Goal: Information Seeking & Learning: Learn about a topic

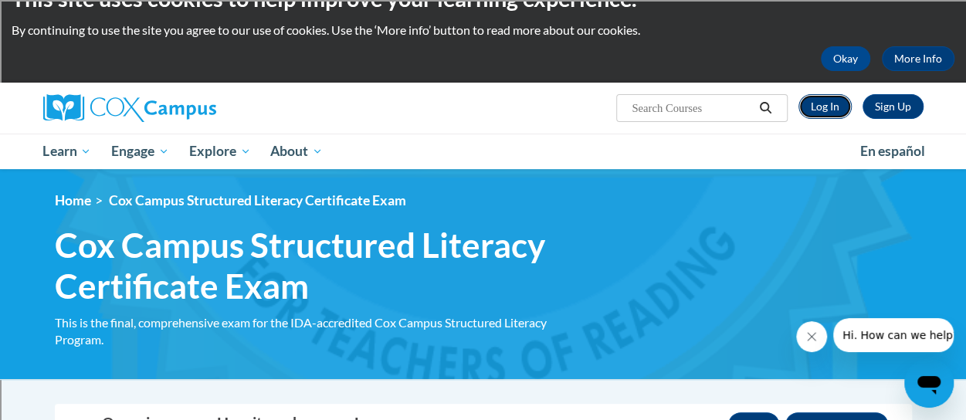
click at [828, 104] on link "Log In" at bounding box center [824, 106] width 53 height 25
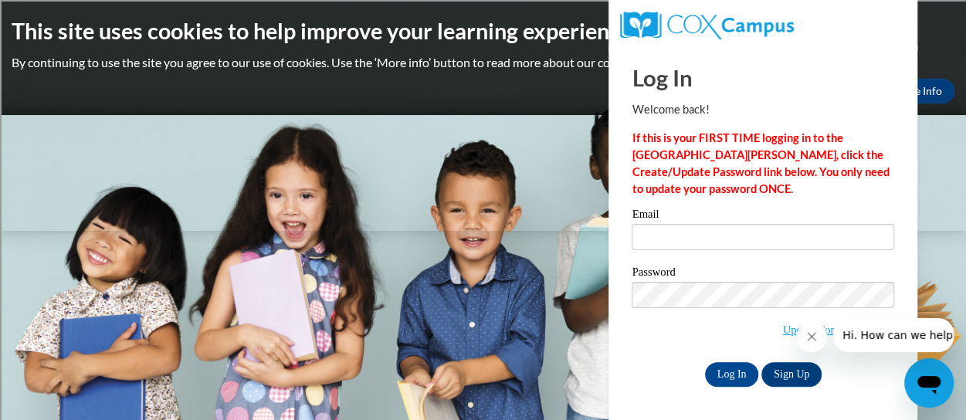
click at [808, 337] on icon "Close message from company" at bounding box center [811, 336] width 12 height 12
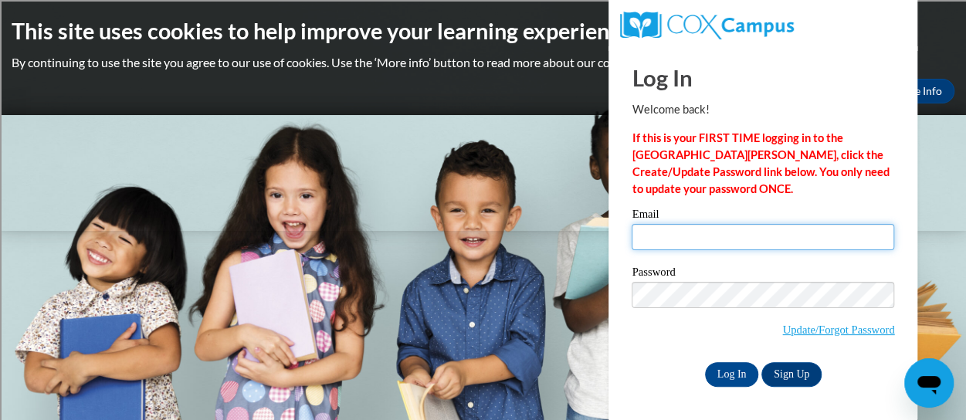
type input "[PERSON_NAME][EMAIL_ADDRESS][PERSON_NAME][DOMAIN_NAME]"
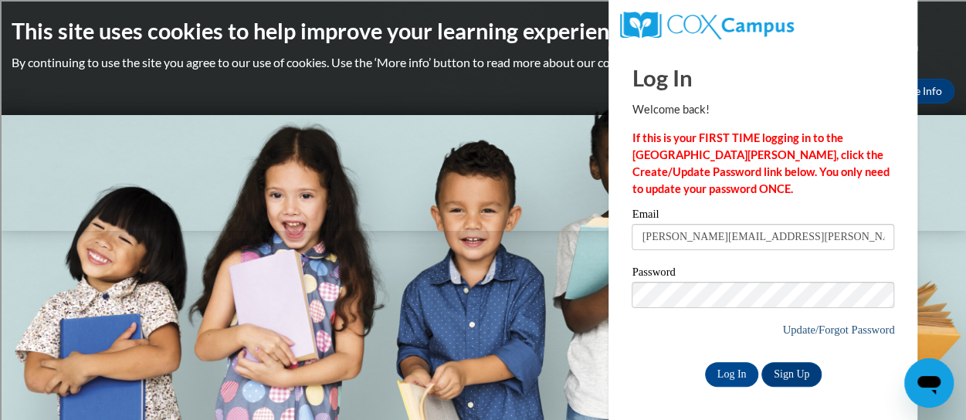
click at [785, 325] on link "Update/Forgot Password" at bounding box center [838, 329] width 112 height 12
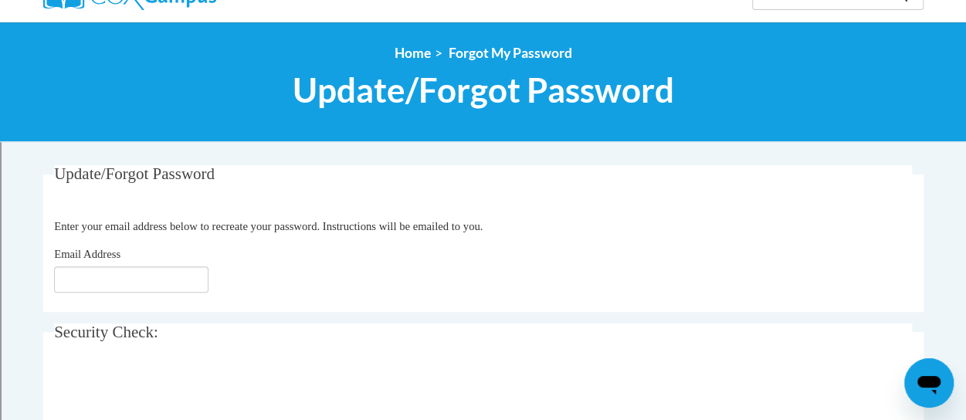
scroll to position [148, 0]
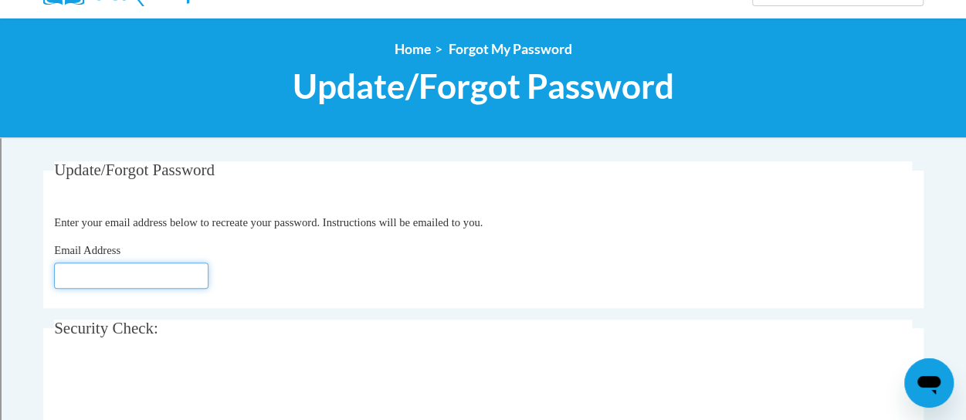
click at [128, 283] on input "Email Address" at bounding box center [131, 275] width 154 height 26
type input "[PERSON_NAME][EMAIL_ADDRESS][PERSON_NAME][DOMAIN_NAME]"
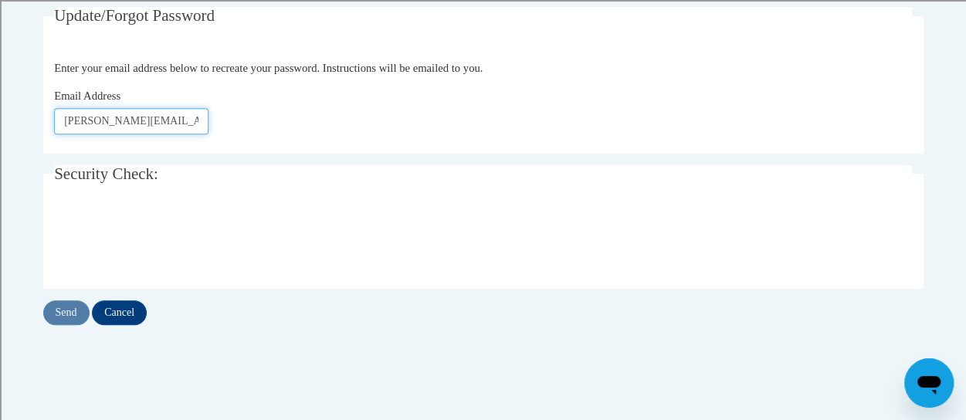
scroll to position [303, 0]
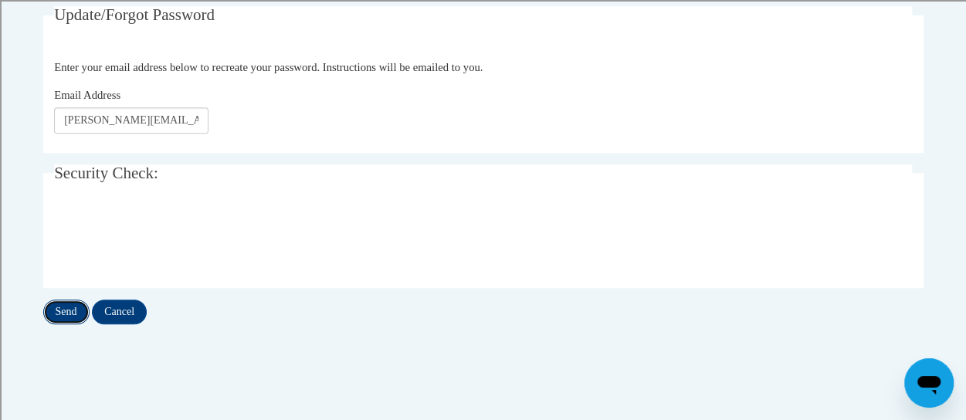
click at [64, 313] on input "Send" at bounding box center [66, 312] width 46 height 25
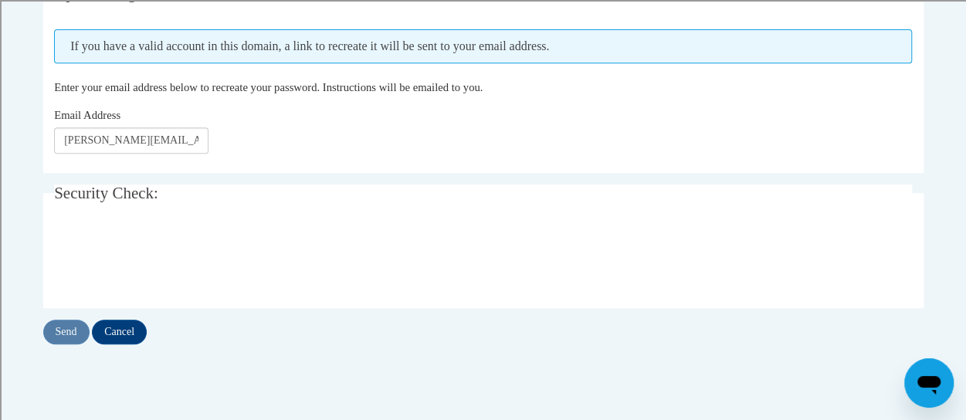
scroll to position [326, 0]
click at [66, 328] on input "Send" at bounding box center [66, 331] width 46 height 25
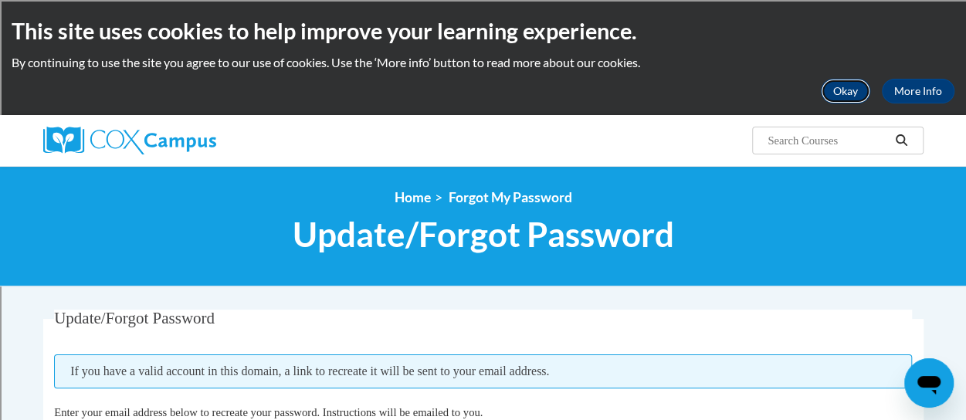
click at [853, 84] on button "Okay" at bounding box center [845, 91] width 49 height 25
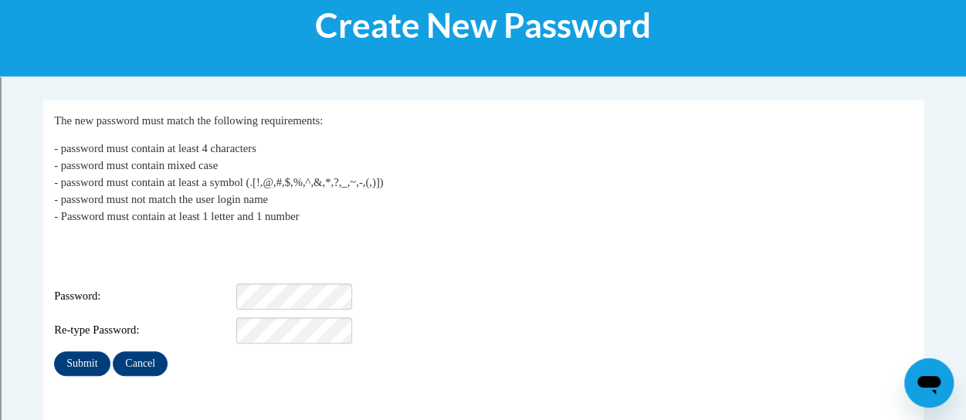
scroll to position [212, 0]
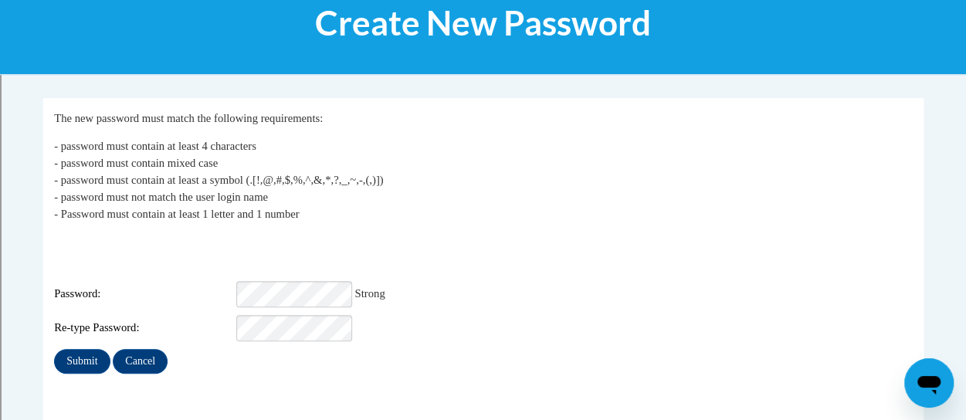
click at [479, 257] on div "Login: [PERSON_NAME][EMAIL_ADDRESS][DOMAIN_NAME] Password: Strong Re-type Passw…" at bounding box center [483, 287] width 858 height 107
click at [82, 349] on input "Submit" at bounding box center [82, 361] width 56 height 25
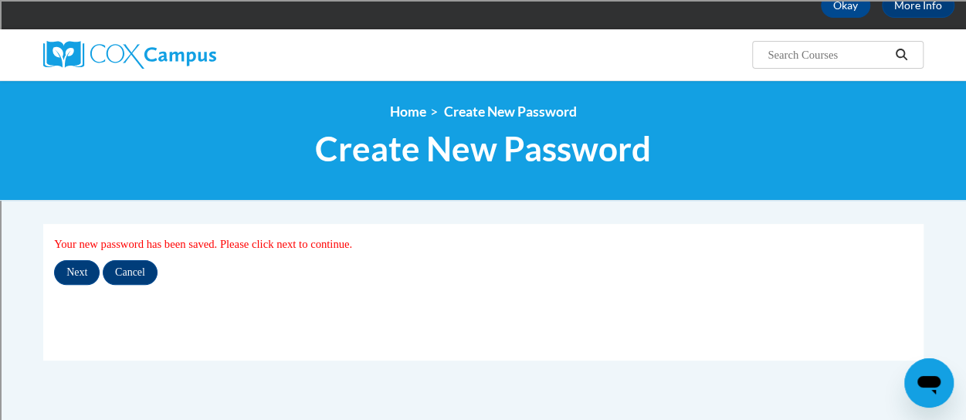
scroll to position [86, 0]
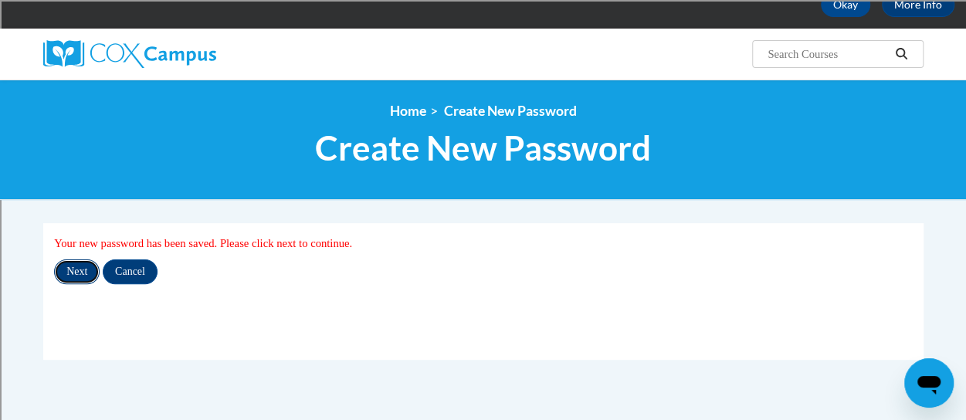
click at [76, 271] on input "Next" at bounding box center [77, 271] width 46 height 25
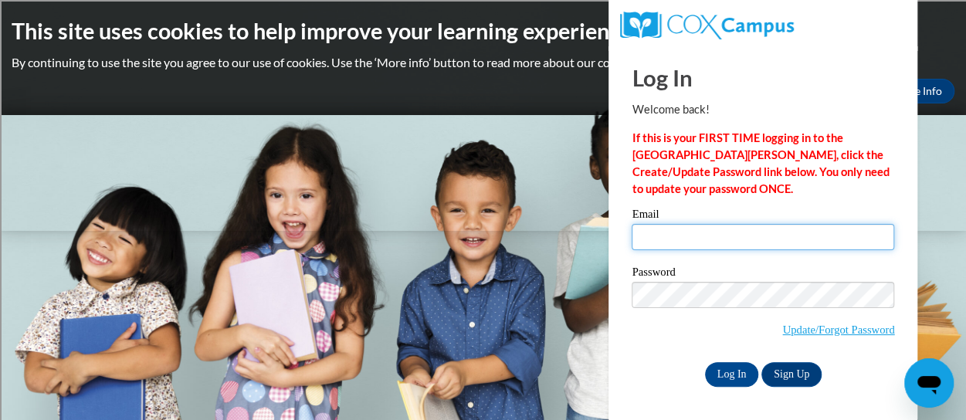
type input "jennifer.gross@rusd.org"
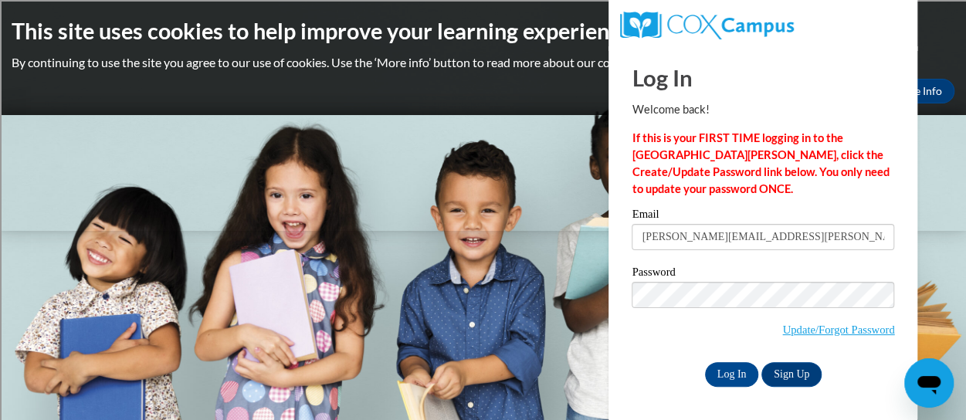
click at [318, 196] on body "This site uses cookies to help improve your learning experience. By continuing …" at bounding box center [483, 210] width 966 height 420
click at [729, 375] on input "Log In" at bounding box center [732, 374] width 54 height 25
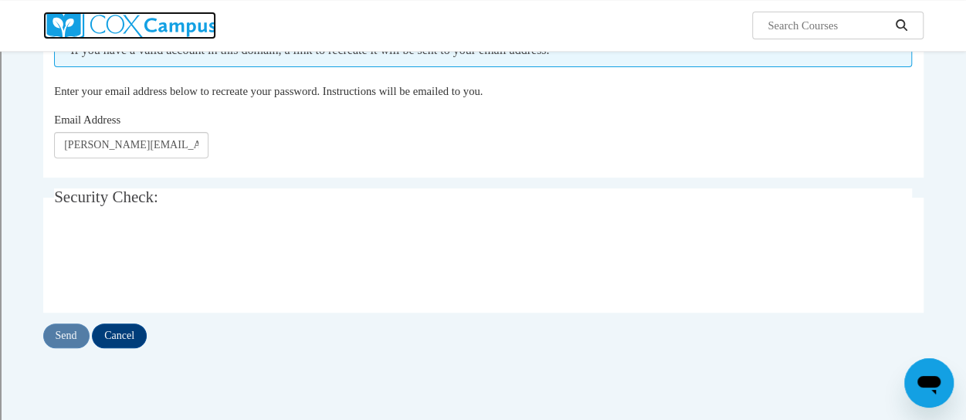
click at [120, 30] on img at bounding box center [129, 26] width 173 height 28
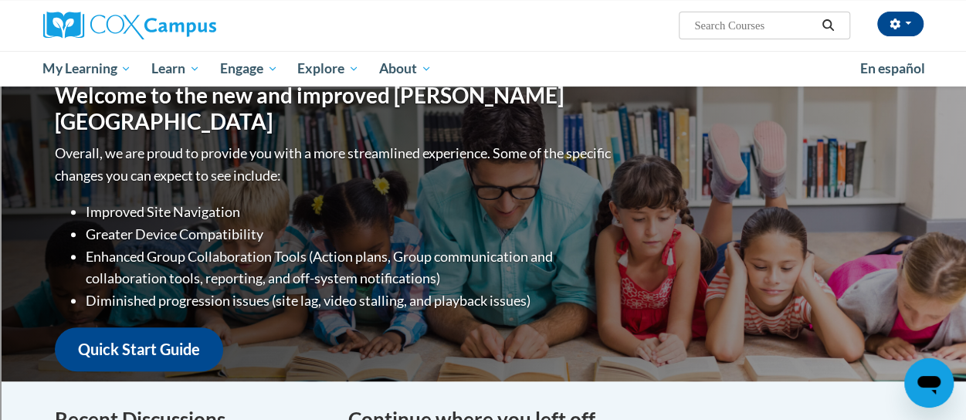
scroll to position [162, 0]
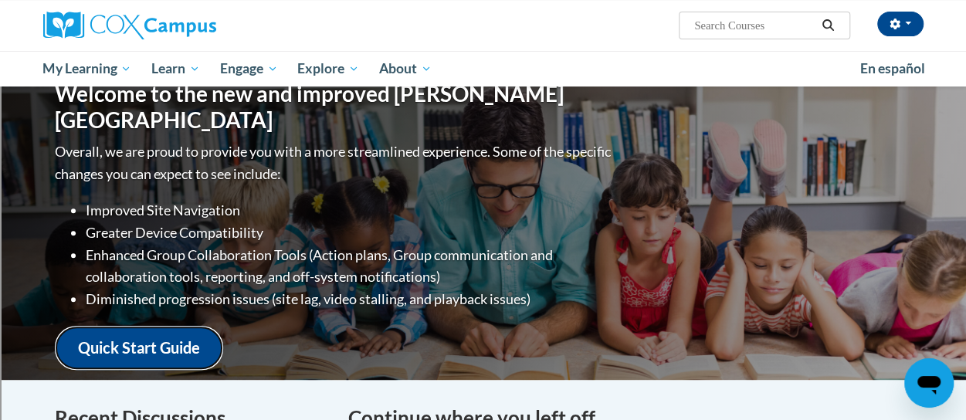
click at [148, 331] on link "Quick Start Guide" at bounding box center [139, 348] width 168 height 44
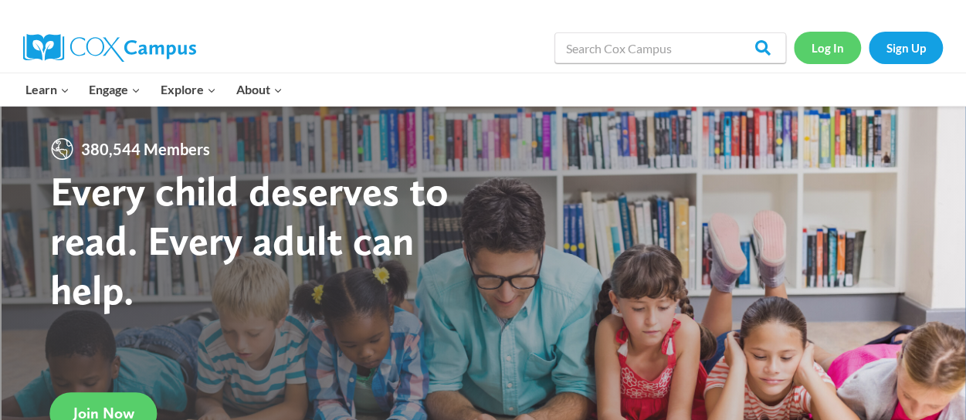
click at [829, 43] on link "Log In" at bounding box center [827, 48] width 67 height 32
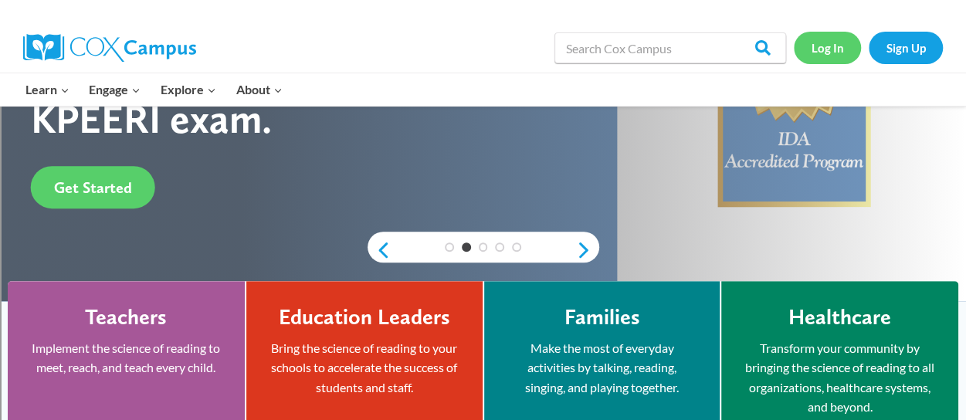
scroll to position [276, 0]
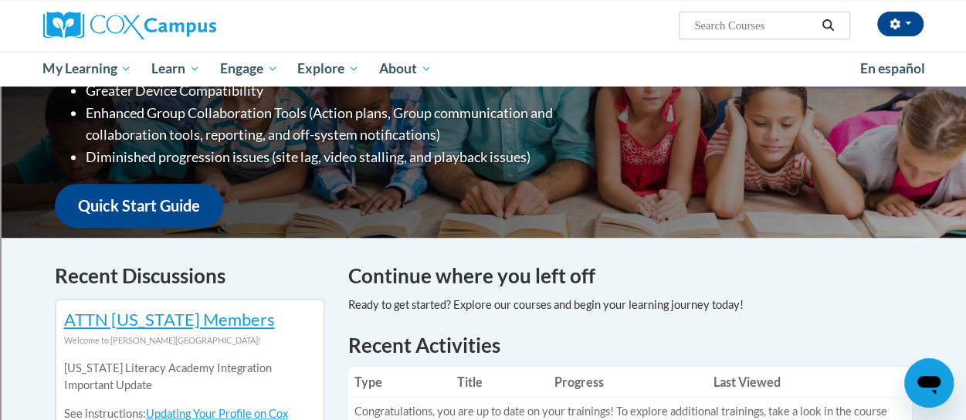
scroll to position [303, 0]
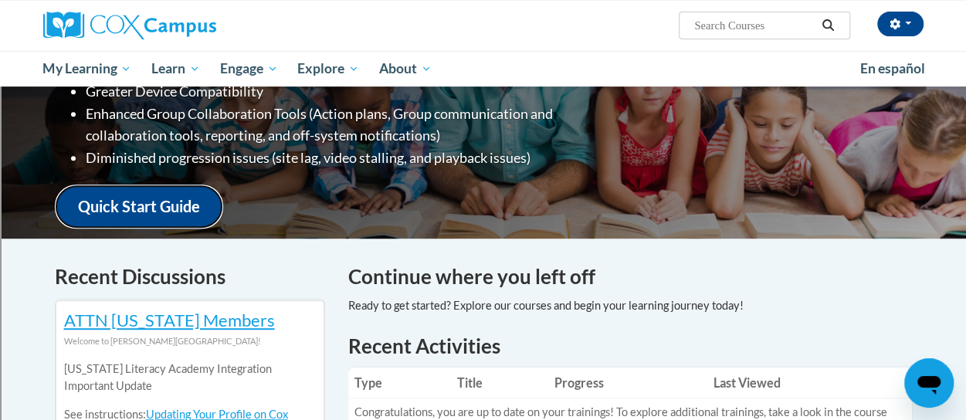
click at [111, 194] on link "Quick Start Guide" at bounding box center [139, 207] width 168 height 44
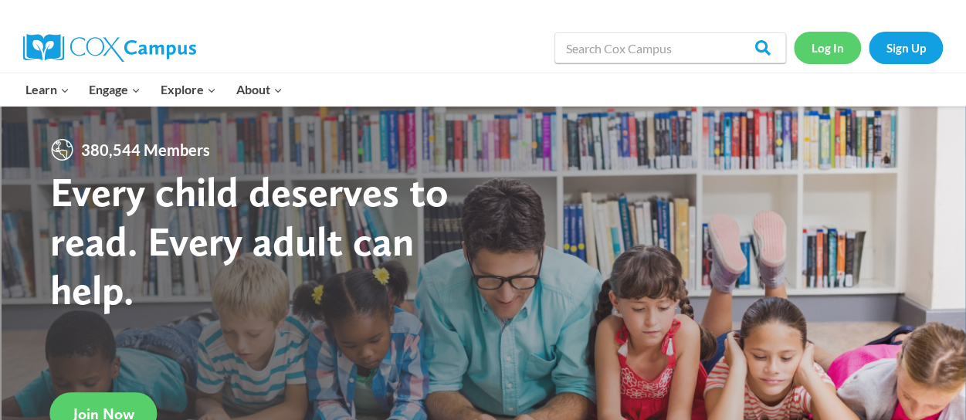
click at [828, 55] on link "Log In" at bounding box center [827, 48] width 67 height 32
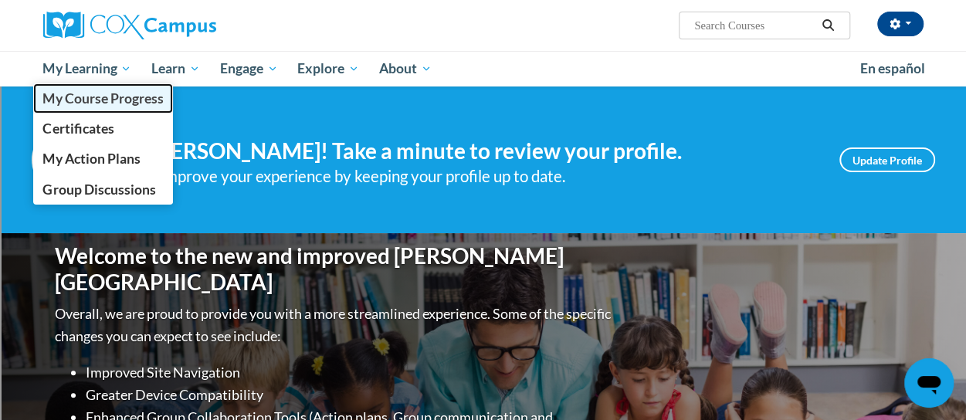
click at [127, 105] on span "My Course Progress" at bounding box center [102, 98] width 120 height 16
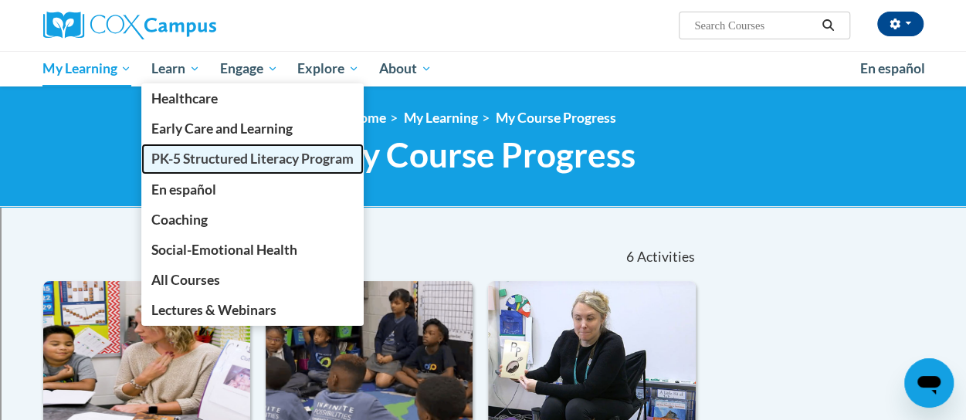
click at [216, 158] on span "PK-5 Structured Literacy Program" at bounding box center [252, 159] width 202 height 16
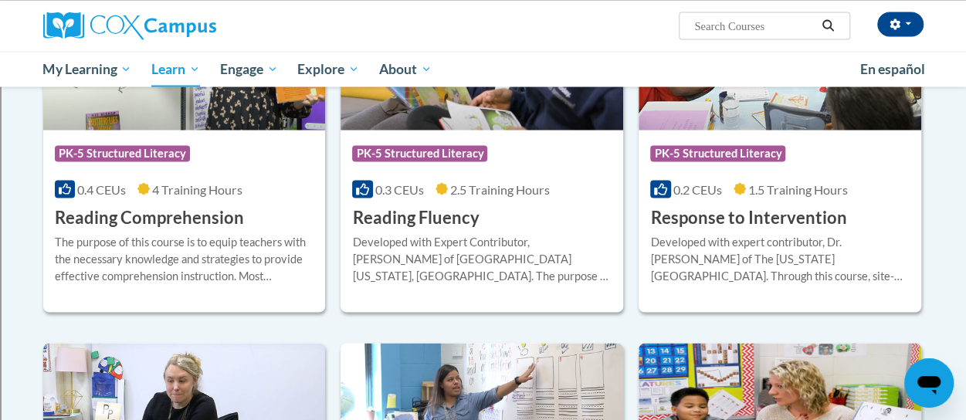
scroll to position [1429, 0]
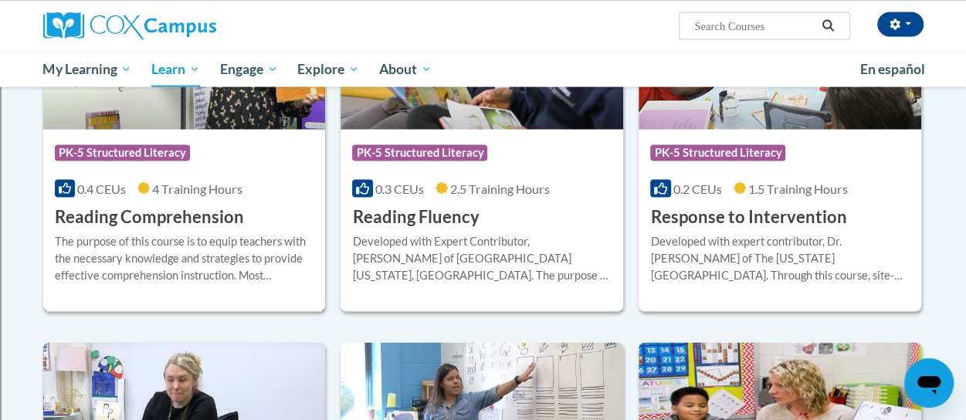
click at [124, 147] on span "PK-5 Structured Literacy" at bounding box center [122, 151] width 135 height 15
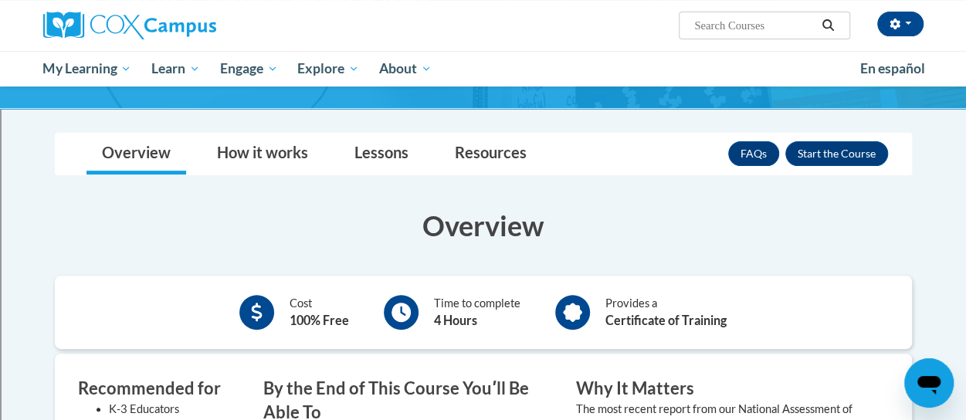
scroll to position [182, 0]
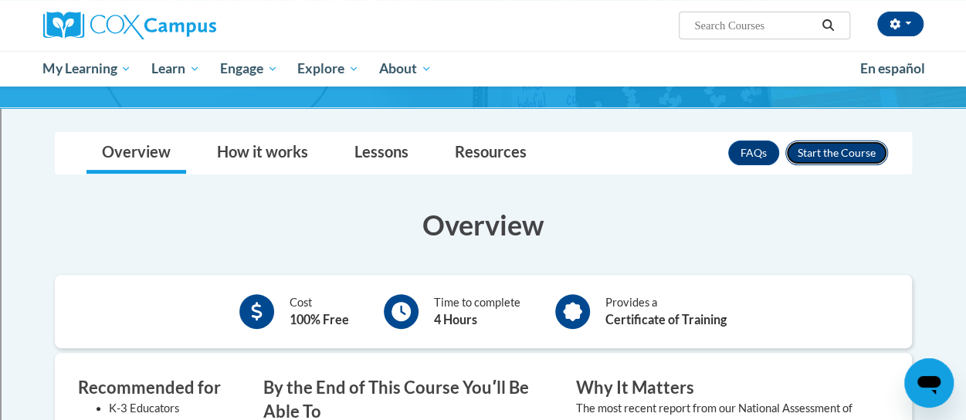
click at [831, 151] on button "Enroll" at bounding box center [836, 153] width 103 height 25
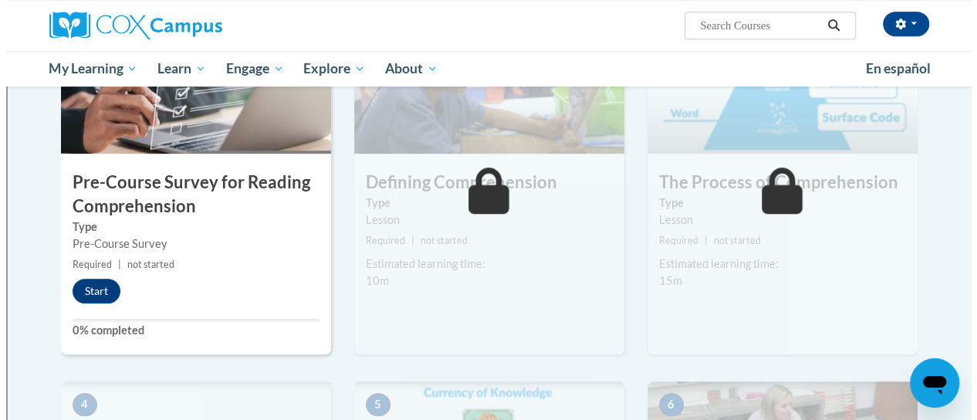
scroll to position [405, 0]
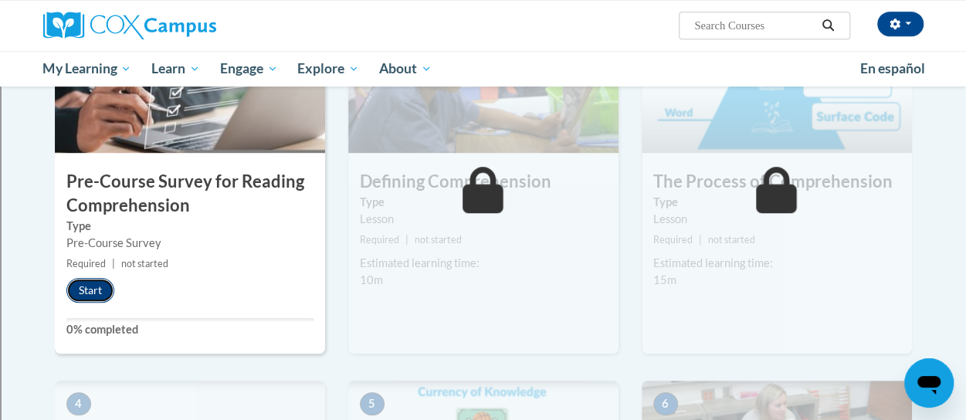
click at [83, 287] on button "Start" at bounding box center [90, 290] width 48 height 25
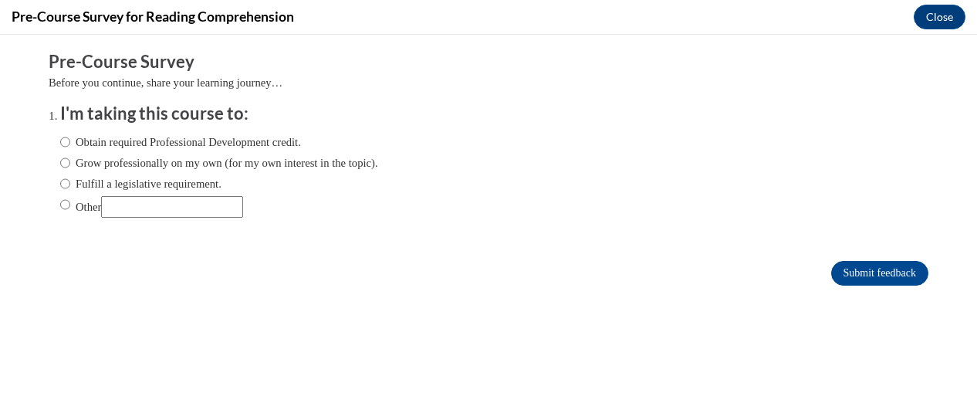
scroll to position [0, 0]
click at [60, 142] on input "Obtain required Professional Development credit." at bounding box center [65, 142] width 10 height 17
radio input "true"
click at [60, 163] on input "Grow professionally on my own (for my own interest in the topic)." at bounding box center [65, 162] width 10 height 17
radio input "true"
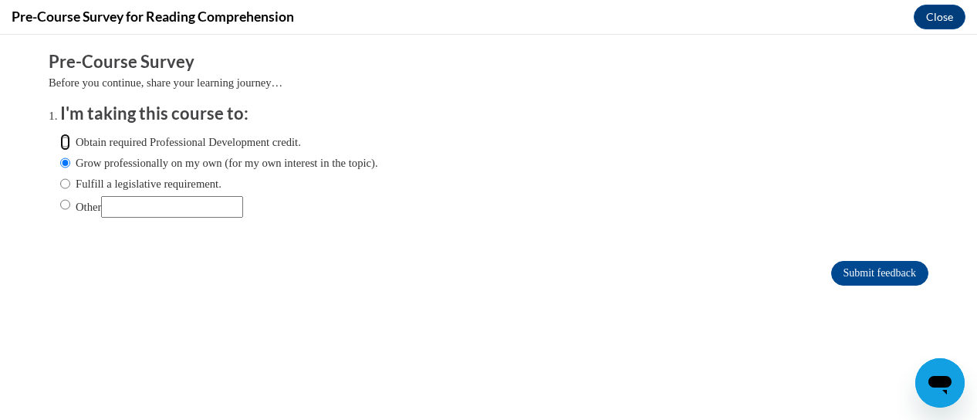
click at [60, 140] on input "Obtain required Professional Development credit." at bounding box center [65, 142] width 10 height 17
radio input "true"
click at [837, 271] on input "Submit feedback" at bounding box center [879, 273] width 97 height 25
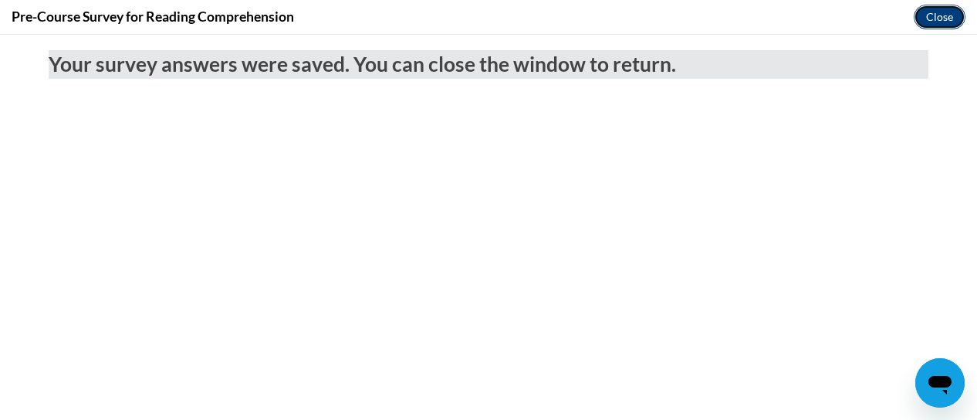
click at [936, 15] on button "Close" at bounding box center [940, 17] width 52 height 25
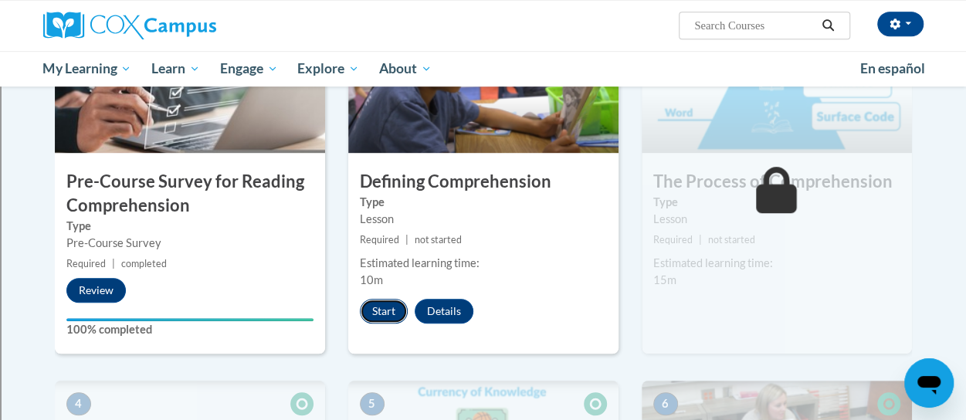
click at [382, 305] on button "Start" at bounding box center [384, 311] width 48 height 25
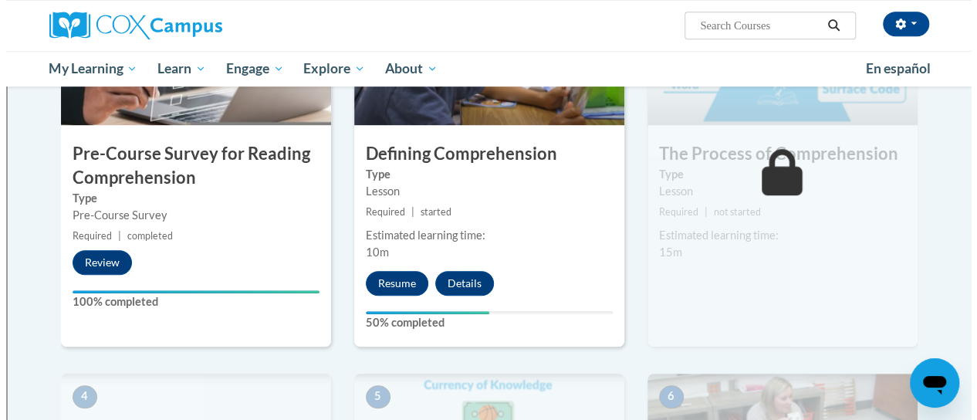
scroll to position [434, 0]
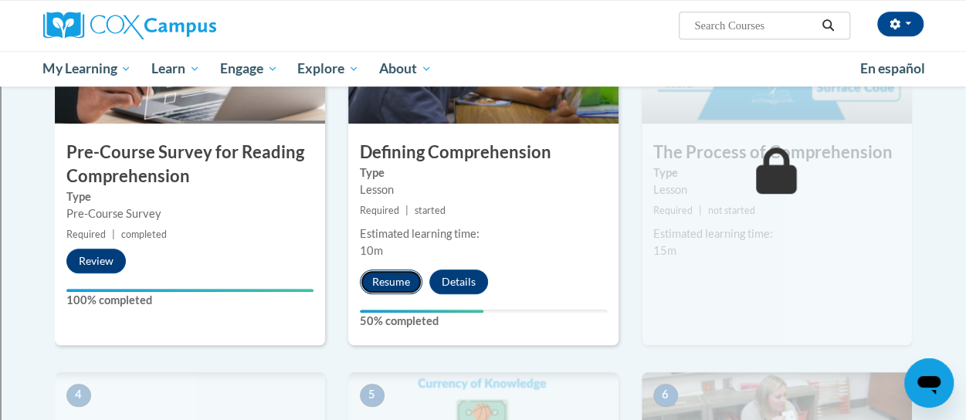
click at [401, 285] on button "Resume" at bounding box center [391, 281] width 63 height 25
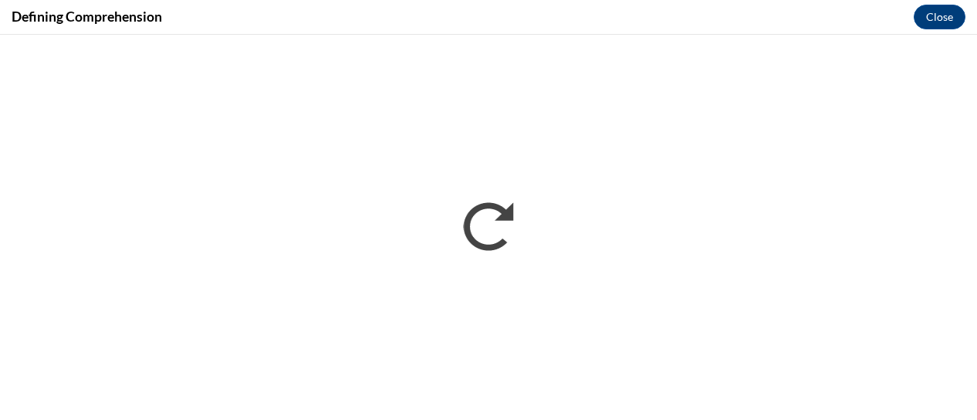
scroll to position [0, 0]
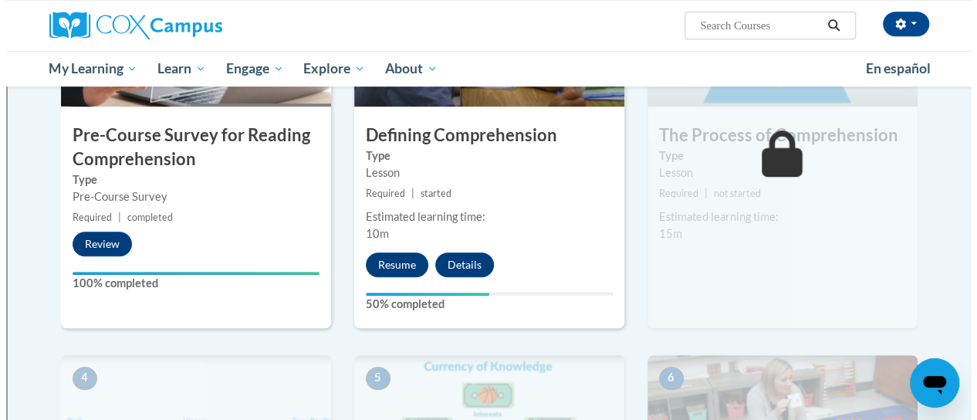
scroll to position [452, 0]
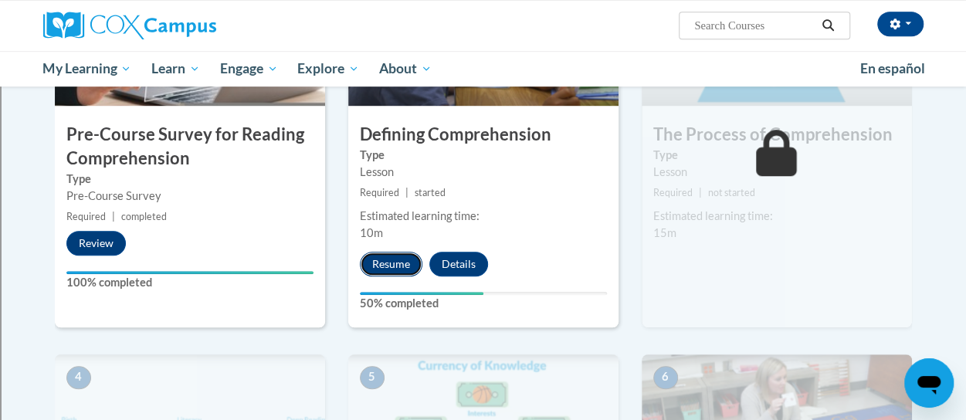
click at [396, 257] on button "Resume" at bounding box center [391, 264] width 63 height 25
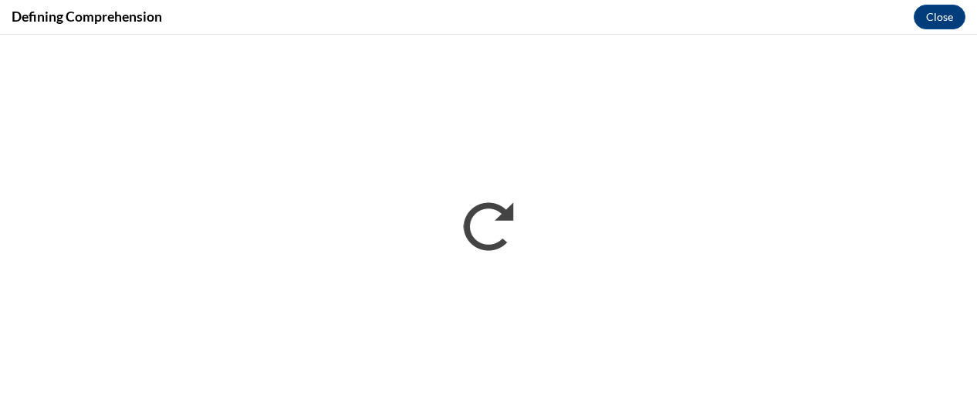
scroll to position [0, 0]
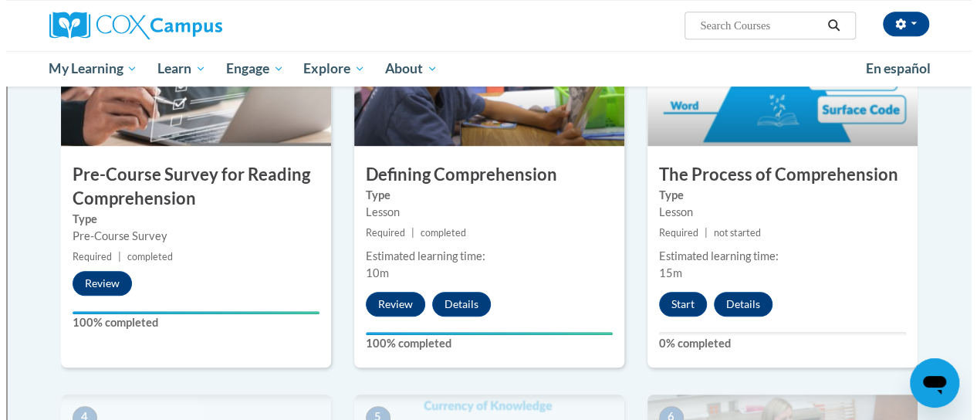
scroll to position [413, 0]
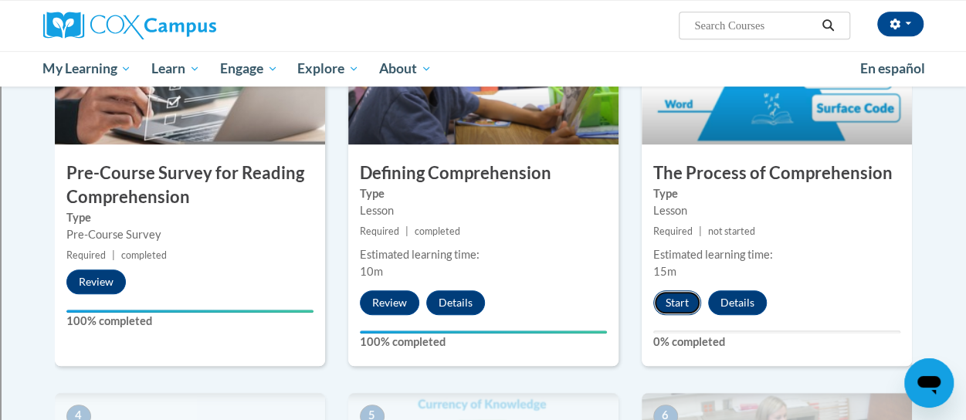
click at [677, 296] on button "Start" at bounding box center [677, 302] width 48 height 25
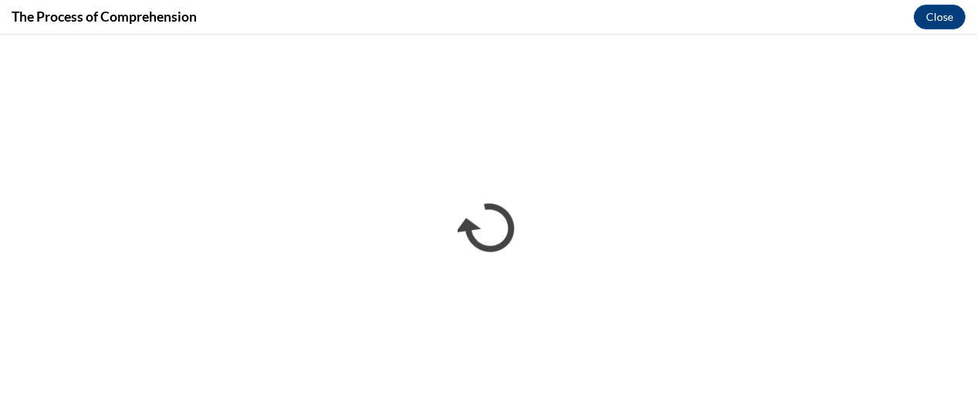
scroll to position [0, 0]
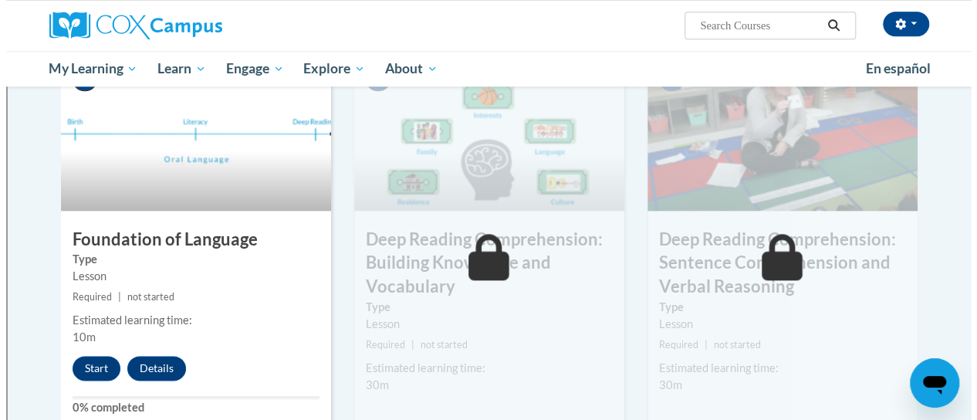
scroll to position [750, 0]
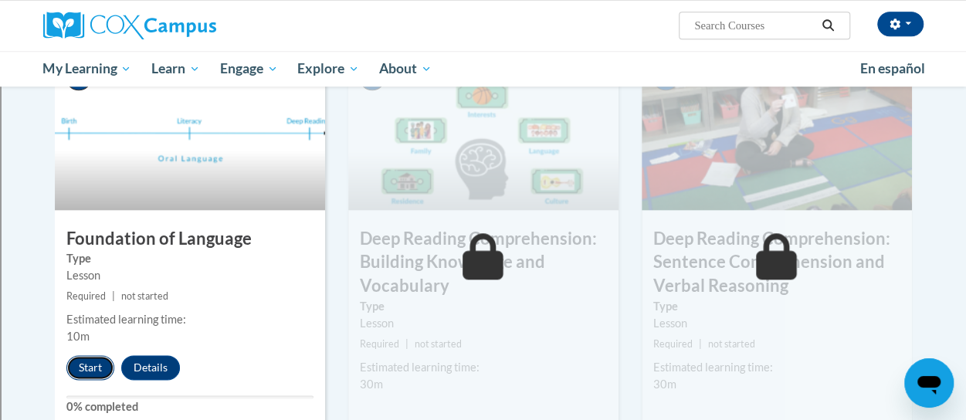
click at [86, 364] on button "Start" at bounding box center [90, 367] width 48 height 25
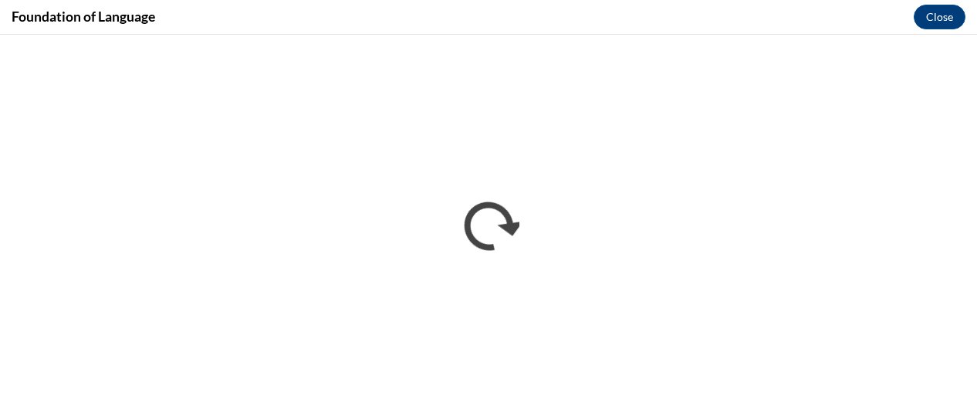
scroll to position [0, 0]
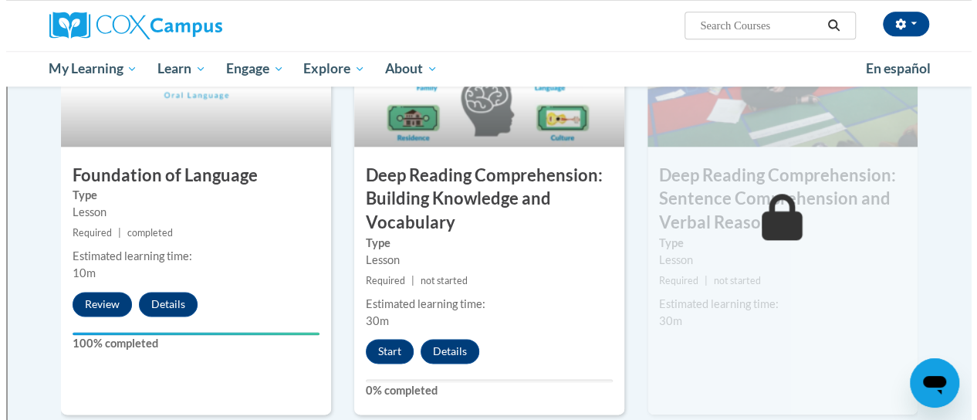
scroll to position [815, 0]
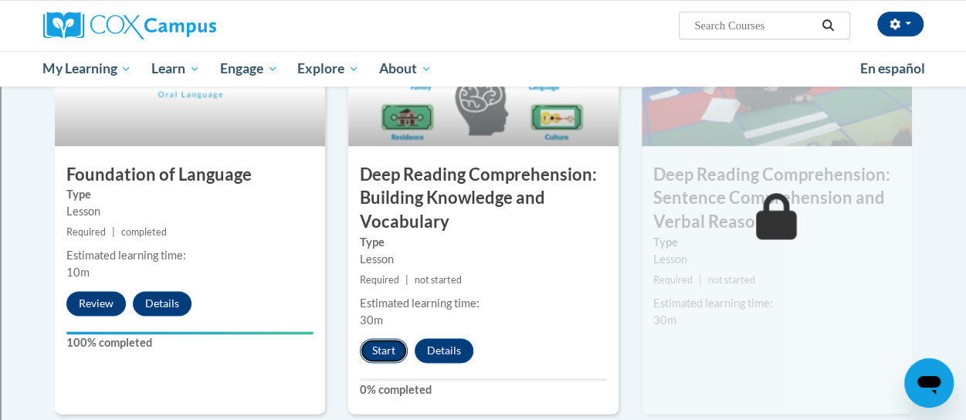
click at [376, 344] on button "Start" at bounding box center [384, 350] width 48 height 25
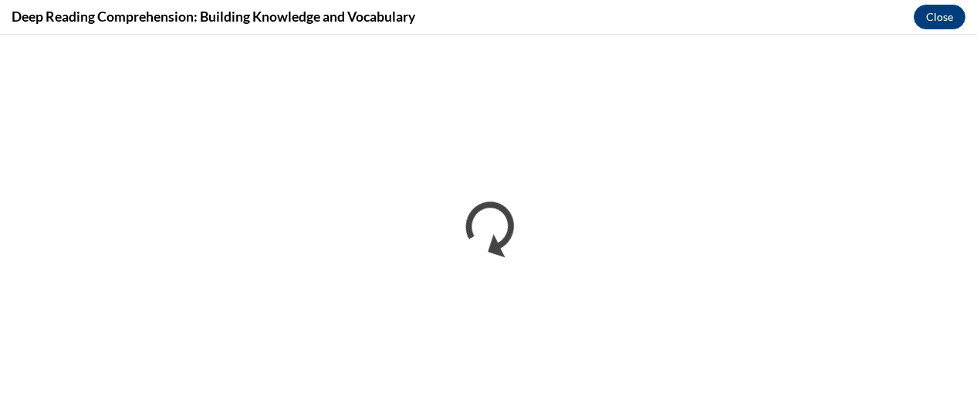
scroll to position [0, 0]
